Goal: Transaction & Acquisition: Download file/media

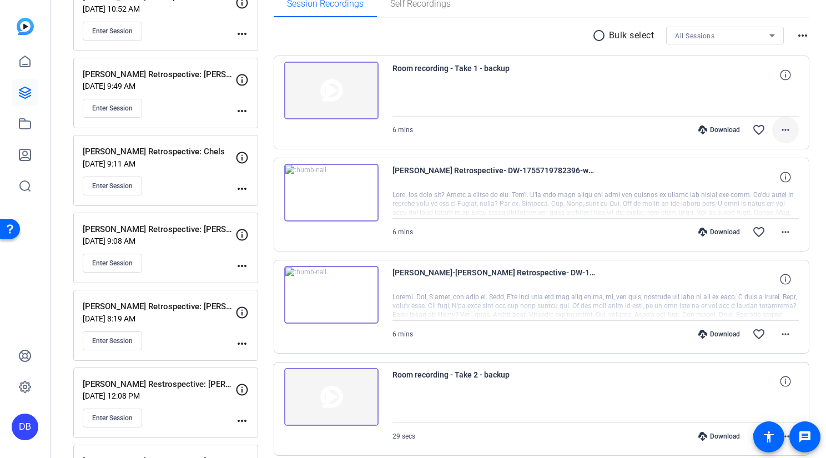
scroll to position [89, 0]
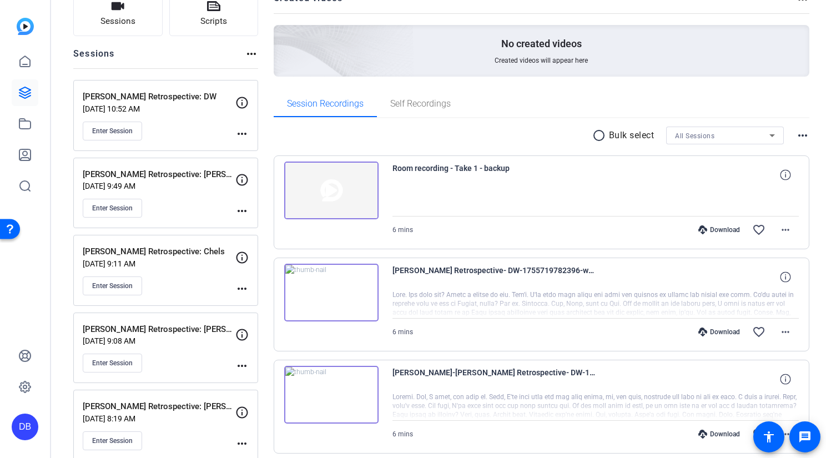
click at [185, 108] on p "[DATE] 10:52 AM" at bounding box center [159, 108] width 153 height 9
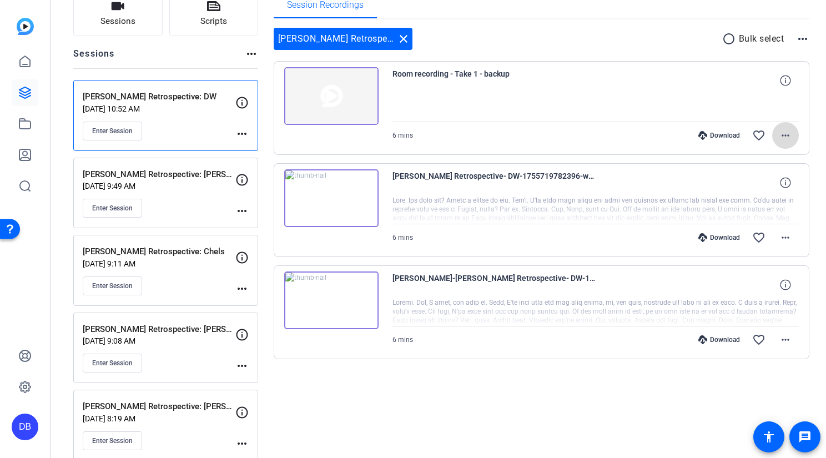
click at [779, 133] on mat-icon "more_horiz" at bounding box center [785, 135] width 13 height 13
click at [766, 158] on span "Download Original" at bounding box center [754, 157] width 59 height 13
click at [781, 236] on mat-icon "more_horiz" at bounding box center [785, 237] width 13 height 13
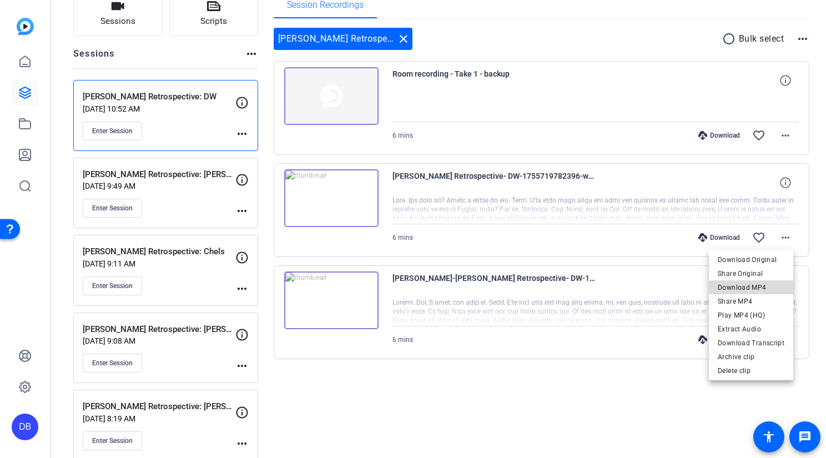
click at [757, 286] on span "Download MP4" at bounding box center [751, 287] width 67 height 13
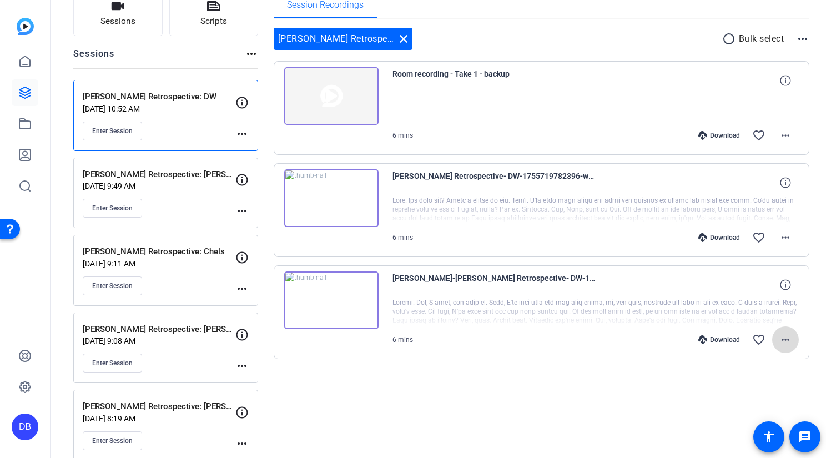
click at [782, 343] on mat-icon "more_horiz" at bounding box center [785, 339] width 13 height 13
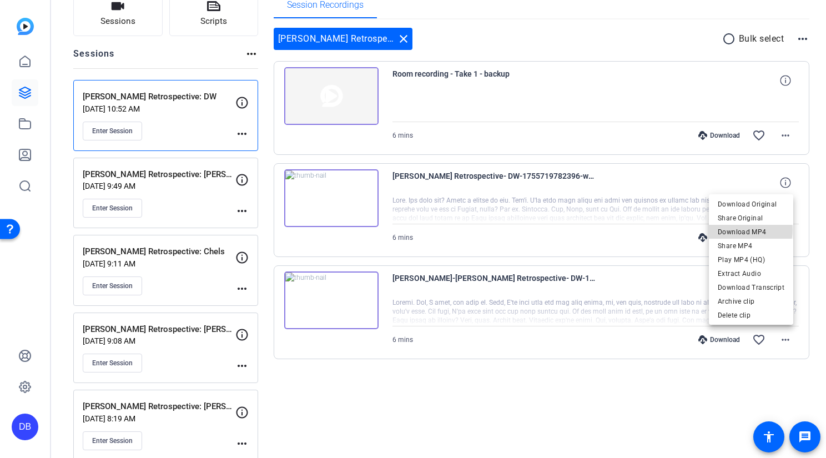
click at [752, 230] on span "Download MP4" at bounding box center [751, 231] width 67 height 13
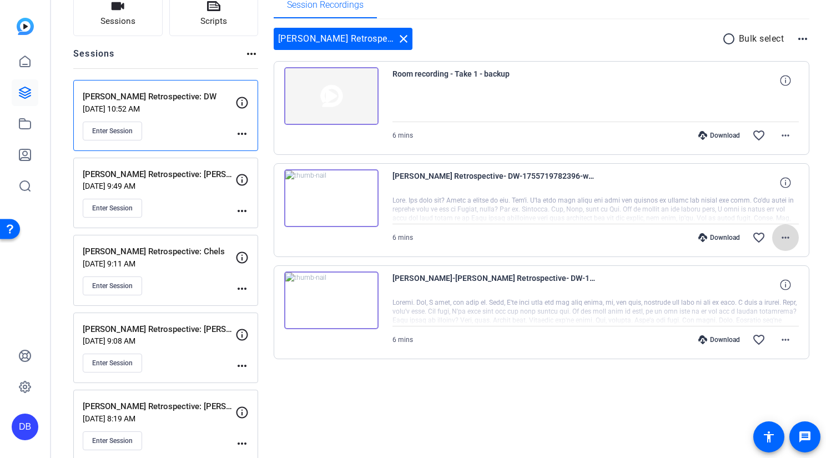
click at [780, 245] on span at bounding box center [785, 237] width 27 height 27
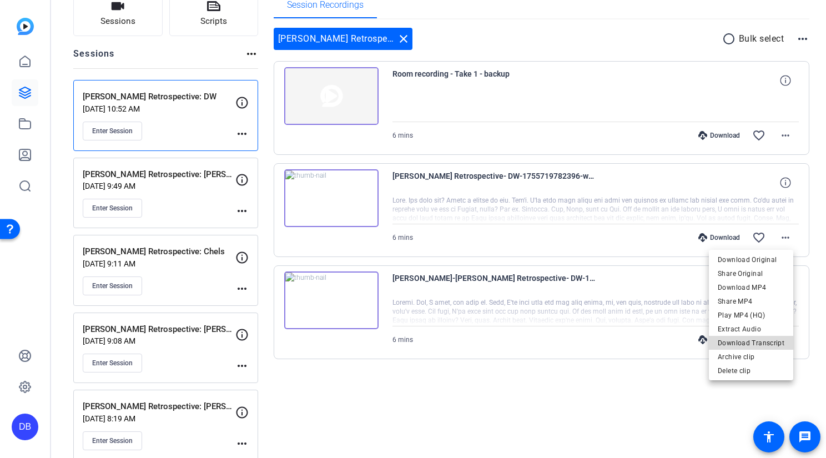
click at [761, 340] on span "Download Transcript" at bounding box center [751, 342] width 67 height 13
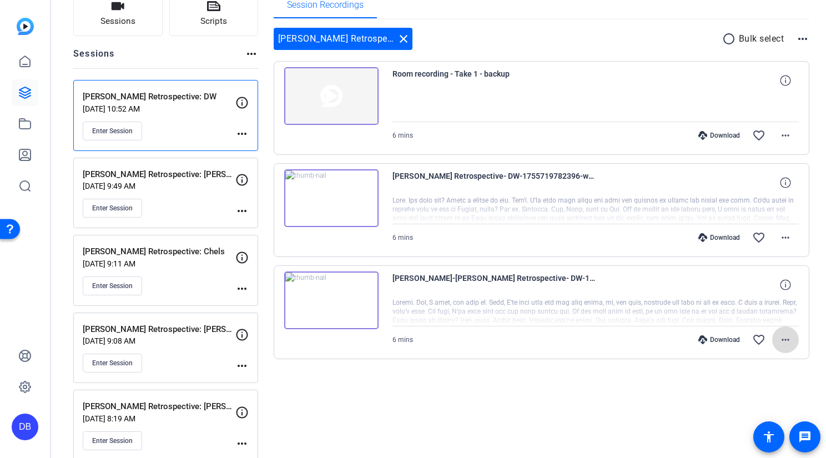
click at [789, 335] on span at bounding box center [785, 339] width 27 height 27
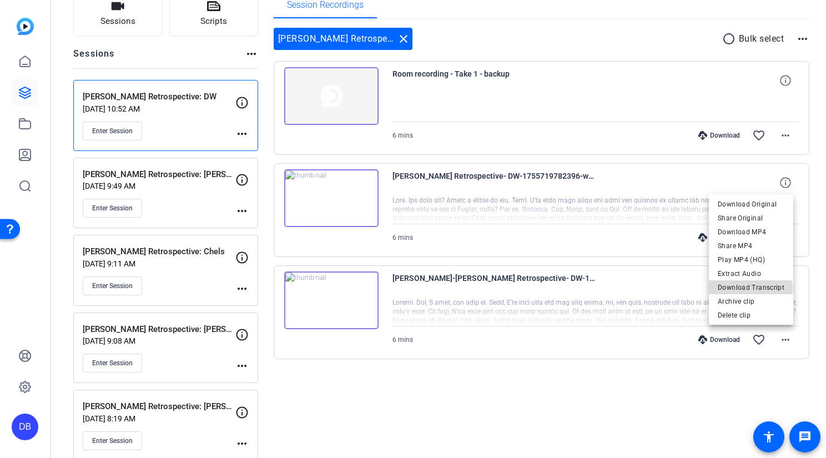
click at [750, 290] on span "Download Transcript" at bounding box center [751, 287] width 67 height 13
